Goal: Task Accomplishment & Management: Use online tool/utility

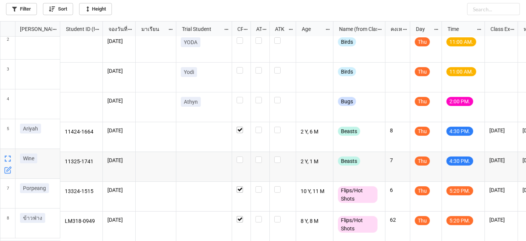
scroll to position [37, 0]
click at [240, 156] on label "grid" at bounding box center [241, 156] width 9 height 0
checkbox input "false"
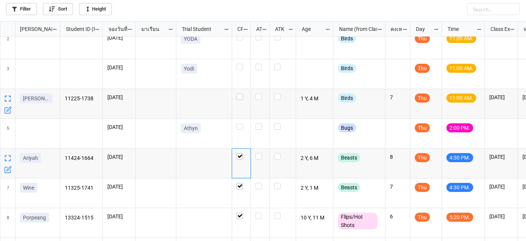
click at [240, 93] on label "grid" at bounding box center [241, 93] width 9 height 0
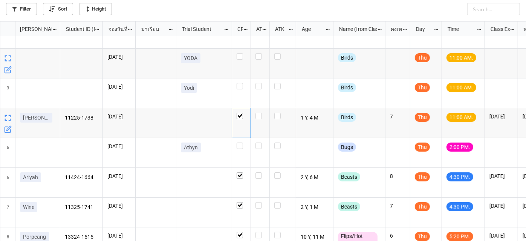
scroll to position [0, 0]
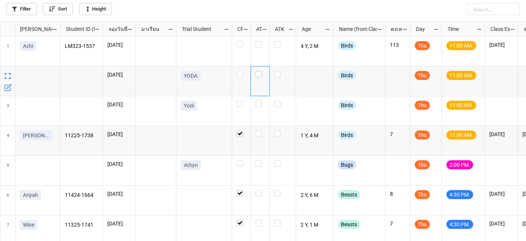
click at [259, 71] on label "grid" at bounding box center [260, 71] width 9 height 0
click at [262, 104] on div "grid" at bounding box center [260, 104] width 9 height 6
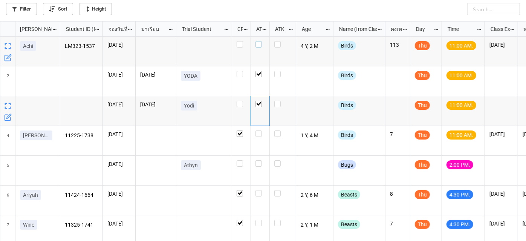
click at [258, 41] on label "grid" at bounding box center [260, 41] width 9 height 0
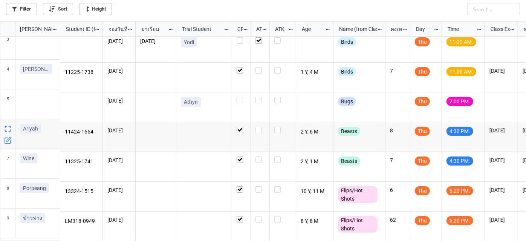
scroll to position [67, 0]
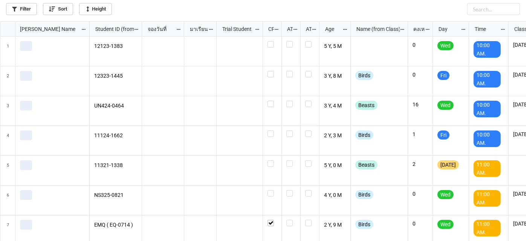
scroll to position [216, 522]
click at [11, 8] on link "Filter" at bounding box center [21, 9] width 31 height 12
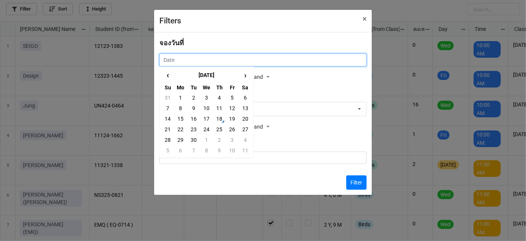
click at [242, 61] on input "text" at bounding box center [262, 60] width 207 height 13
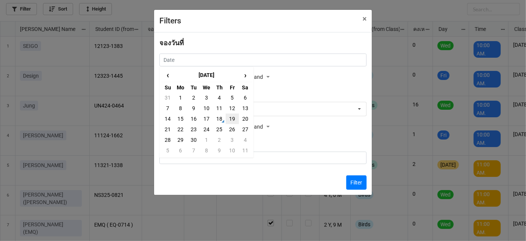
click at [228, 119] on td "19" at bounding box center [232, 118] width 13 height 11
type input "19/9/2025"
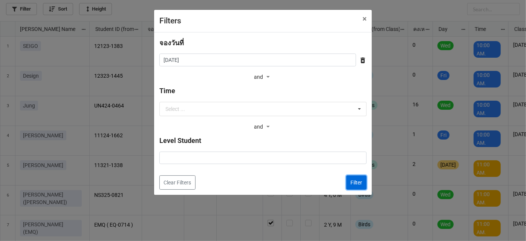
click at [346, 176] on button "Filter" at bounding box center [356, 182] width 20 height 14
